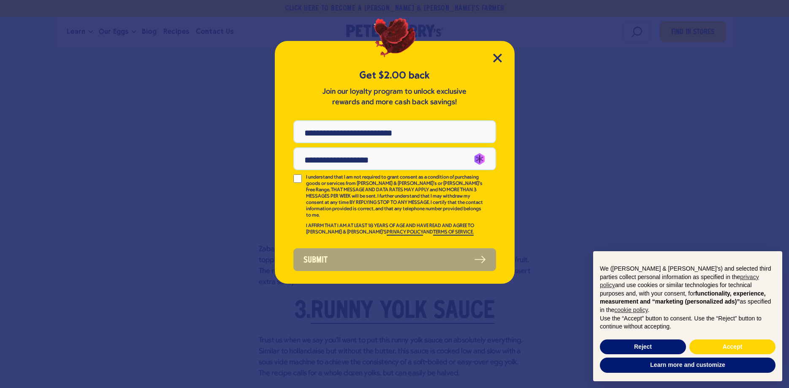
click at [492, 54] on div "Get $2.00 back Join our loyalty program to unlock exclusive rewards and more ca…" at bounding box center [395, 162] width 240 height 243
click at [495, 56] on icon "Close Modal" at bounding box center [497, 58] width 8 height 8
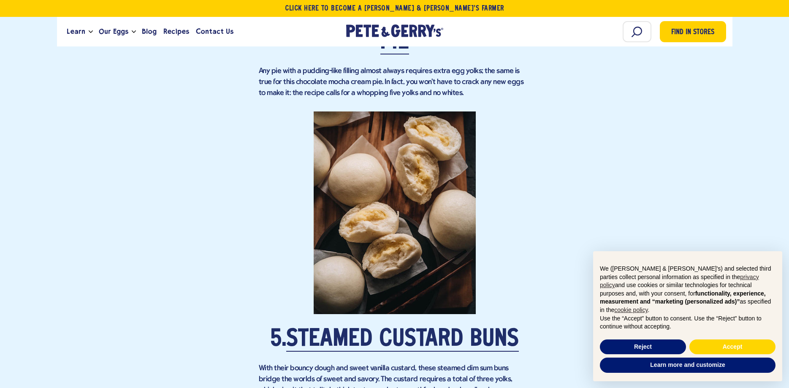
scroll to position [1463, 0]
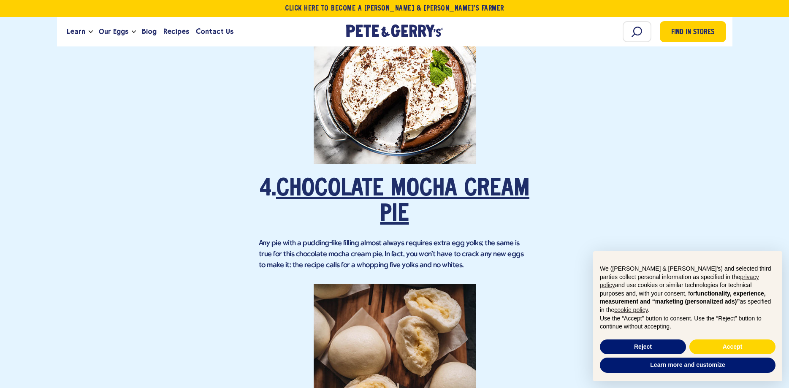
click at [399, 181] on link "Chocolate Mocha Cream Pie" at bounding box center [402, 202] width 253 height 49
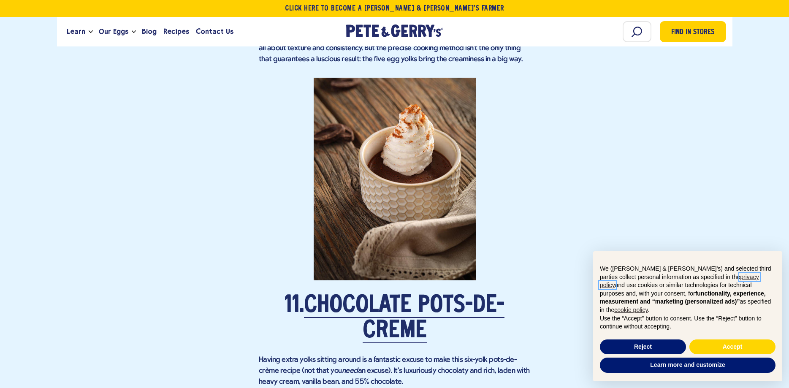
scroll to position [3443, 0]
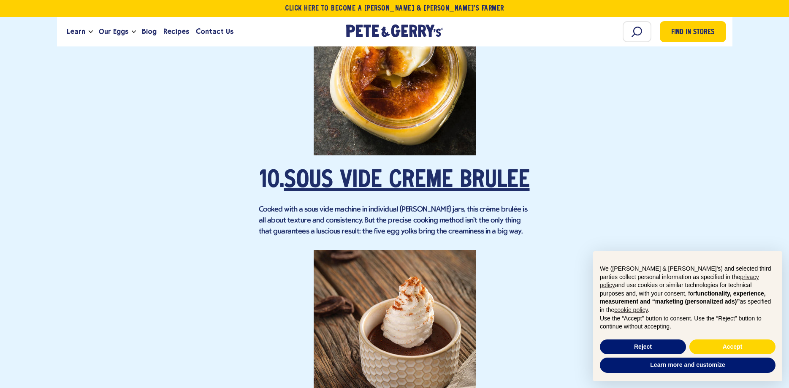
click at [374, 169] on link "Sous Vide Crème Brûlée" at bounding box center [407, 181] width 246 height 24
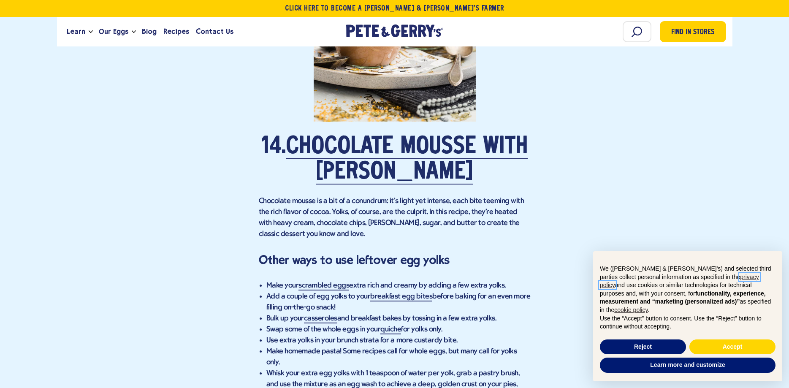
scroll to position [4778, 0]
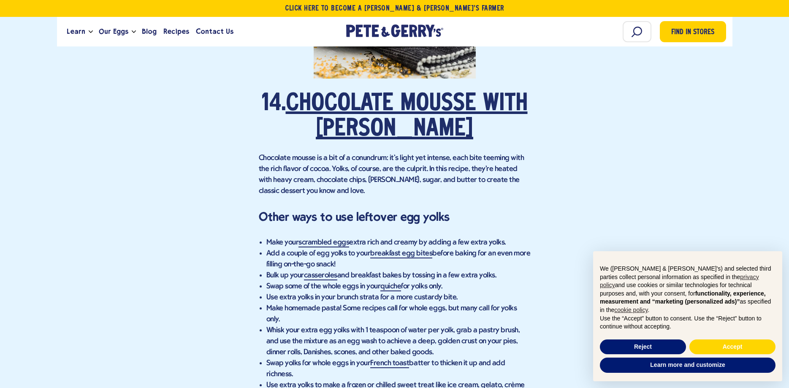
click at [357, 121] on link "Chocolate Mousse With Brandy" at bounding box center [407, 116] width 242 height 49
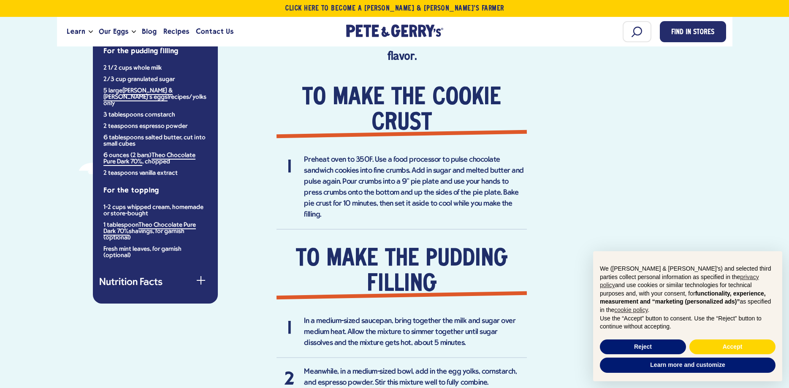
scroll to position [553, 0]
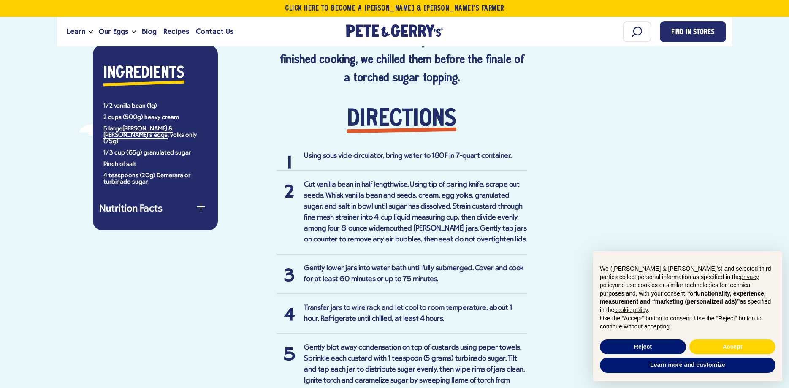
scroll to position [473, 0]
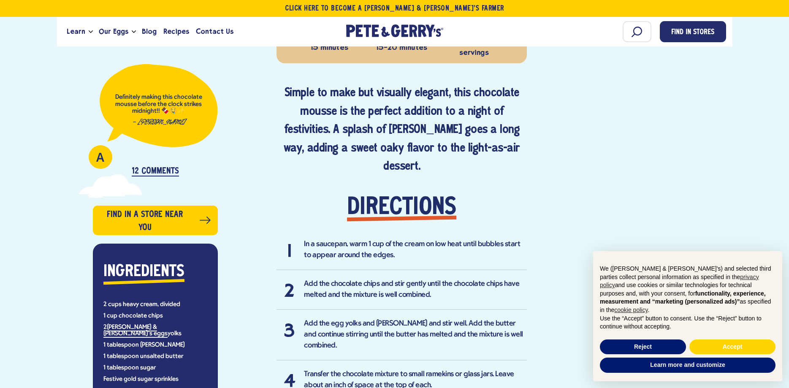
scroll to position [258, 0]
